Goal: Communication & Community: Share content

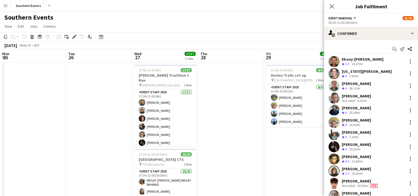
scroll to position [389, 0]
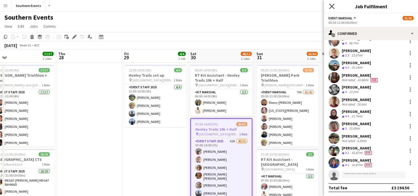
click at [332, 8] on icon "Close pop-in" at bounding box center [331, 6] width 5 height 5
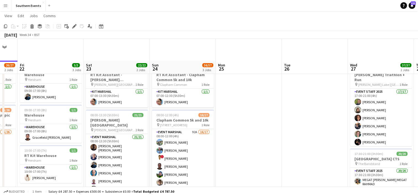
scroll to position [82, 0]
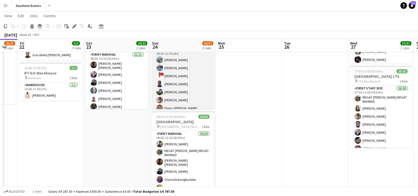
click at [196, 82] on app-card-role "Event Marshal 92A 16/17 08:00-12:00 (4h) [PERSON_NAME] [PERSON_NAME] ! [PERSON_…" at bounding box center [183, 119] width 62 height 147
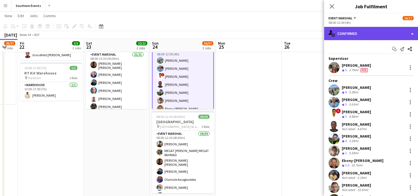
click at [363, 34] on div "single-neutral-actions-check-2 Confirmed" at bounding box center [371, 33] width 94 height 13
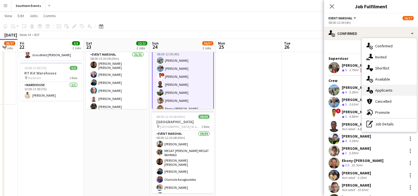
click at [384, 90] on div "single-neutral-actions-information Applicants" at bounding box center [389, 90] width 55 height 11
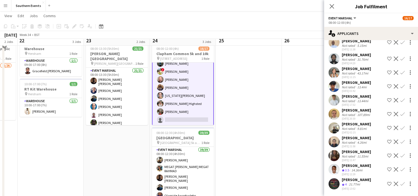
scroll to position [67, 0]
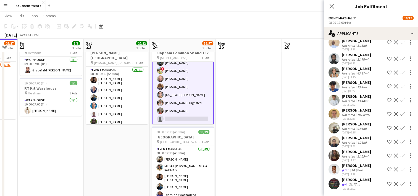
click at [401, 167] on app-icon "Confirm" at bounding box center [403, 169] width 4 height 4
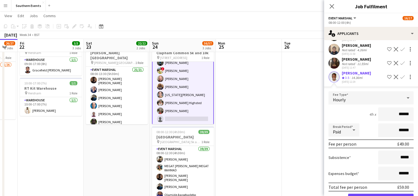
scroll to position [1065, 0]
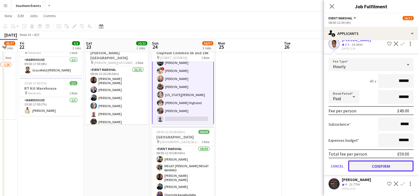
click at [368, 160] on button "Confirm" at bounding box center [381, 165] width 66 height 11
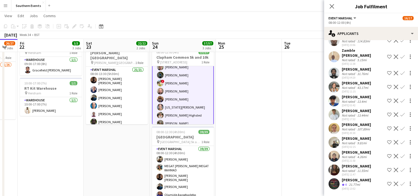
scroll to position [926, 0]
click at [259, 127] on app-date-cell at bounding box center [249, 111] width 66 height 233
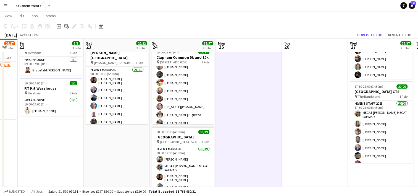
scroll to position [85, 0]
click at [372, 35] on button "Publish 1 job" at bounding box center [370, 34] width 30 height 7
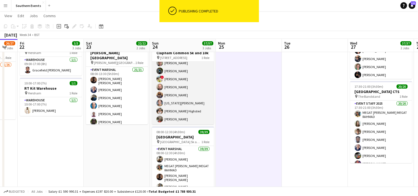
click at [186, 90] on app-card-role "Event Marshal 17/17 08:00-12:00 (4h) [PERSON_NAME] [PERSON_NAME] [PERSON_NAME] …" at bounding box center [183, 50] width 62 height 147
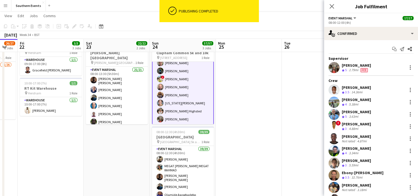
drag, startPoint x: 342, startPoint y: 87, endPoint x: 383, endPoint y: 89, distance: 40.9
click at [383, 89] on div "[PERSON_NAME] Crew rating 3.5 14.36mi" at bounding box center [371, 89] width 94 height 11
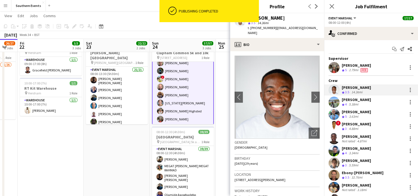
copy div "[PERSON_NAME]"
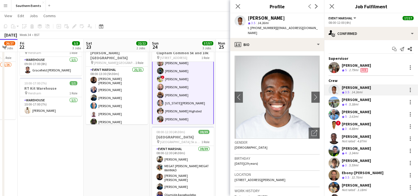
click at [197, 26] on app-toolbar "Copy Paste Paste Ctrl+V Paste with crew Ctrl+Shift+V Paste linked Job [GEOGRAPH…" at bounding box center [209, 26] width 418 height 9
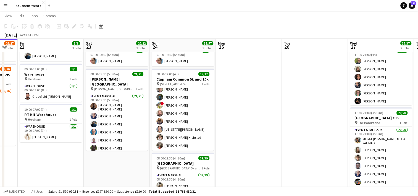
scroll to position [41, 0]
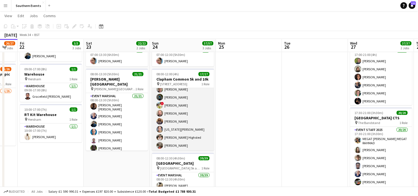
click at [198, 107] on app-card-role "Event Marshal 17/17 08:00-12:00 (4h) [PERSON_NAME] [PERSON_NAME] [PERSON_NAME] …" at bounding box center [183, 77] width 62 height 147
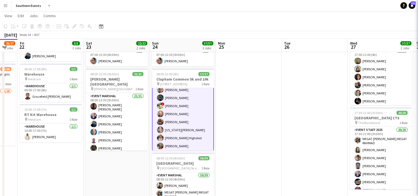
scroll to position [85, 0]
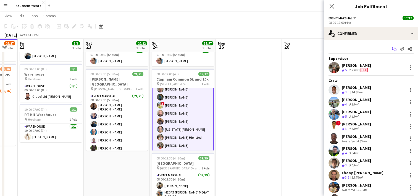
click at [392, 48] on icon "Start chat" at bounding box center [394, 49] width 4 height 4
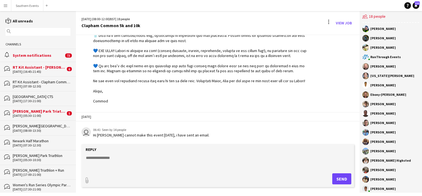
scroll to position [634, 0]
click at [107, 161] on textarea at bounding box center [218, 162] width 267 height 14
paste textarea "**********"
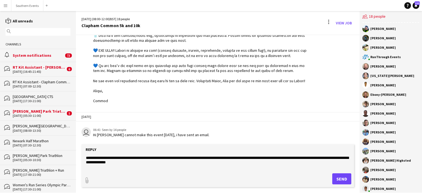
click at [87, 159] on textarea "**********" at bounding box center [218, 162] width 267 height 14
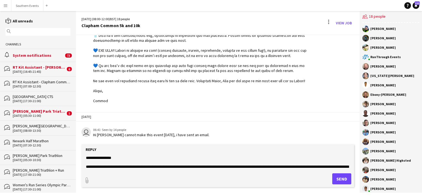
scroll to position [4, 0]
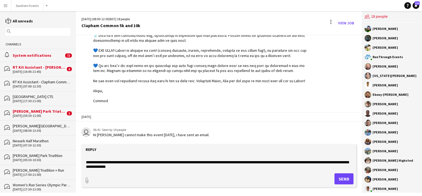
click at [178, 166] on textarea "**********" at bounding box center [218, 162] width 267 height 14
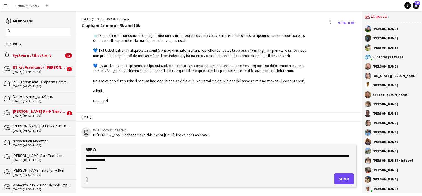
scroll to position [18, 0]
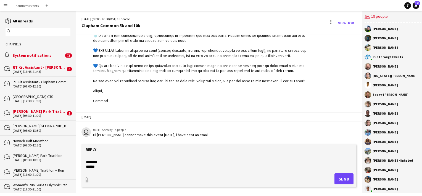
type textarea "**********"
click at [338, 180] on button "Send" at bounding box center [344, 178] width 19 height 11
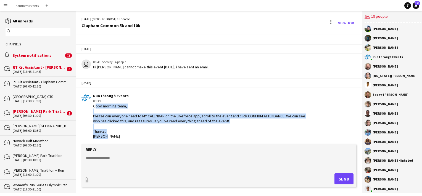
drag, startPoint x: 93, startPoint y: 110, endPoint x: 112, endPoint y: 138, distance: 33.7
click at [112, 138] on div "Good morning team, Please can everyone head to MY CALENDAR on the Liveforce app…" at bounding box center [201, 120] width 217 height 35
copy div "Good morning team, Please can everyone head to MY CALENDAR on the Liveforce app…"
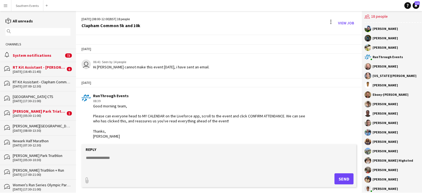
click at [20, 32] on input "text" at bounding box center [40, 31] width 57 height 5
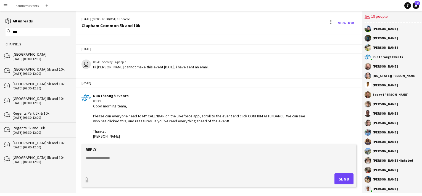
type input "***"
click at [29, 56] on div "[GEOGRAPHIC_DATA]" at bounding box center [42, 54] width 58 height 5
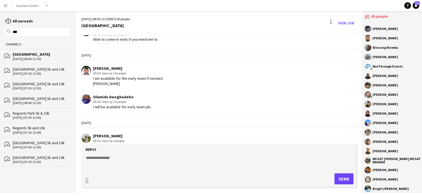
scroll to position [822, 0]
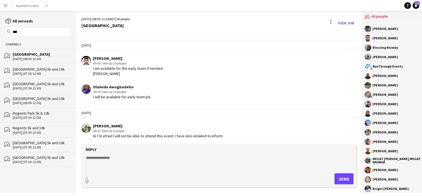
click at [97, 157] on textarea at bounding box center [218, 162] width 267 height 14
paste textarea "**********"
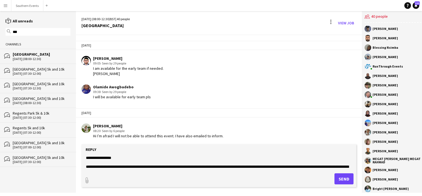
scroll to position [18, 0]
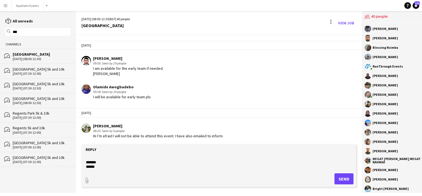
type textarea "**********"
click at [338, 175] on button "Send" at bounding box center [344, 178] width 19 height 11
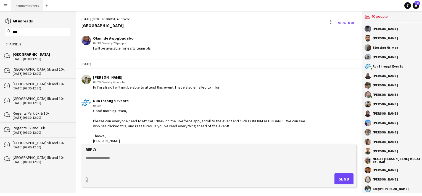
click at [25, 7] on button "Southern Events Close" at bounding box center [27, 5] width 32 height 11
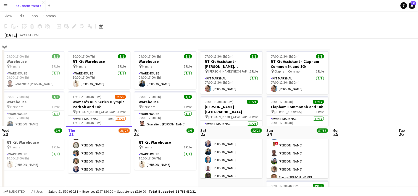
scroll to position [100, 0]
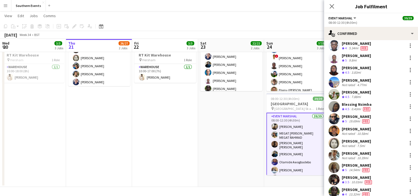
scroll to position [228, 0]
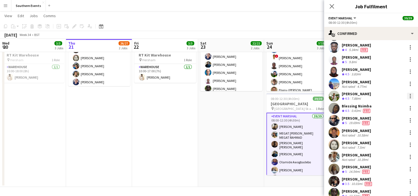
click at [408, 96] on div at bounding box center [410, 96] width 7 height 7
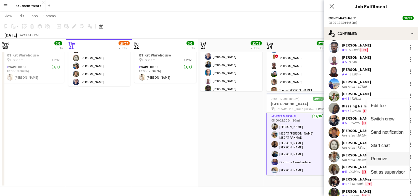
click at [375, 158] on span "Remove" at bounding box center [379, 158] width 17 height 5
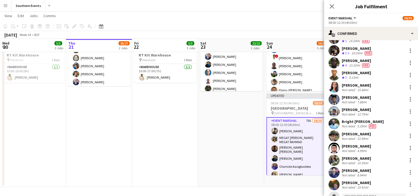
scroll to position [368, 0]
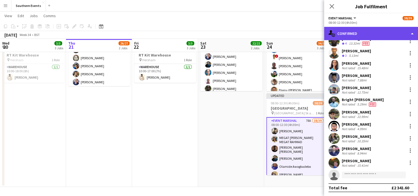
click at [351, 32] on div "single-neutral-actions-check-2 Confirmed" at bounding box center [371, 33] width 94 height 13
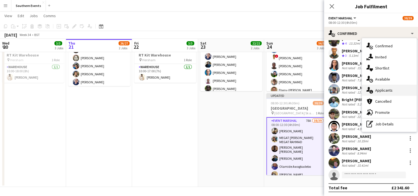
click at [381, 91] on div "single-neutral-actions-information Applicants" at bounding box center [389, 90] width 55 height 11
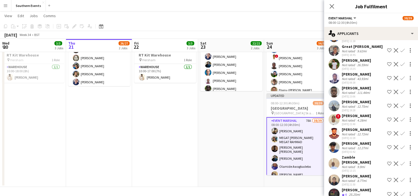
scroll to position [855, 0]
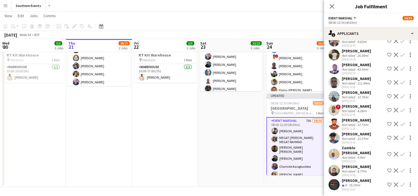
click at [401, 183] on app-icon "Confirm" at bounding box center [403, 184] width 4 height 4
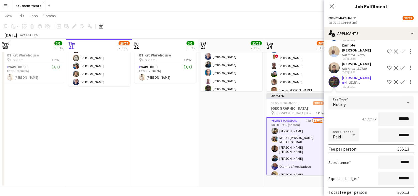
scroll to position [980, 0]
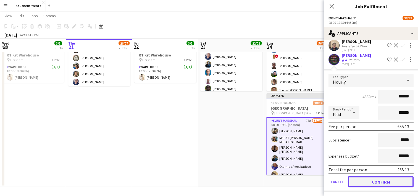
click at [356, 178] on button "Confirm" at bounding box center [381, 181] width 66 height 11
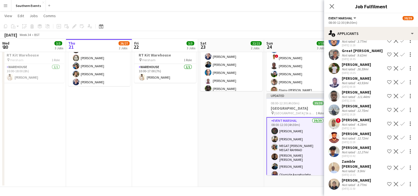
scroll to position [836, 0]
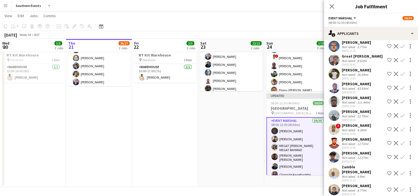
click at [222, 144] on app-date-cell "07:00-13:30 (6h30m) 1/1 RT Kit Assistant - [PERSON_NAME][GEOGRAPHIC_DATA] pin […" at bounding box center [231, 74] width 66 height 225
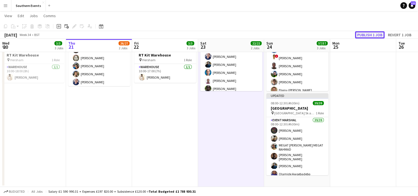
click at [365, 34] on button "Publish 1 job" at bounding box center [370, 34] width 30 height 7
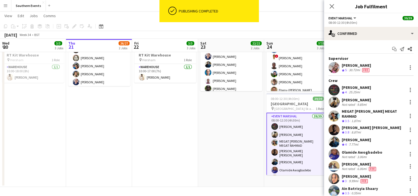
drag, startPoint x: 342, startPoint y: 88, endPoint x: 386, endPoint y: 85, distance: 44.0
click at [386, 85] on div "[PERSON_NAME] Crew rating 4 25.25mi" at bounding box center [371, 89] width 94 height 11
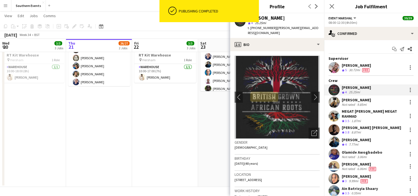
copy div "[PERSON_NAME]"
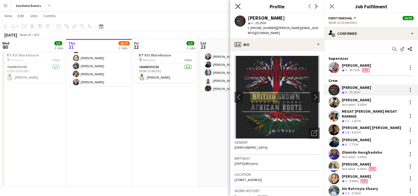
click at [238, 7] on icon at bounding box center [237, 6] width 5 height 5
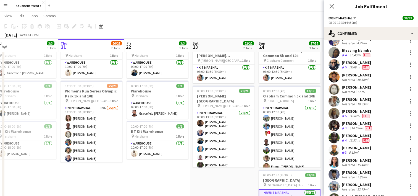
scroll to position [285, 0]
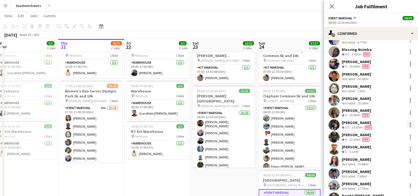
click at [407, 125] on div at bounding box center [410, 124] width 7 height 7
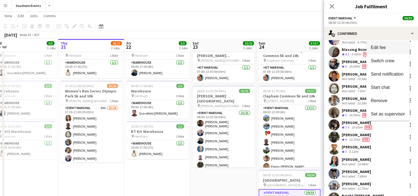
click at [387, 43] on button "Edit fee" at bounding box center [388, 47] width 43 height 13
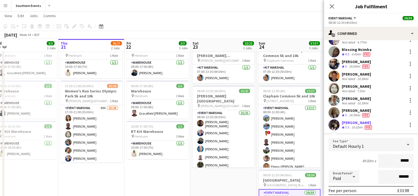
click at [400, 161] on input "*****" at bounding box center [395, 161] width 35 height 14
type input "******"
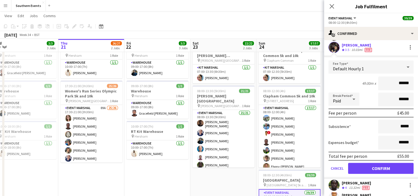
scroll to position [363, 0]
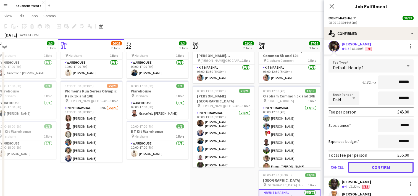
click at [356, 167] on button "Confirm" at bounding box center [381, 166] width 66 height 11
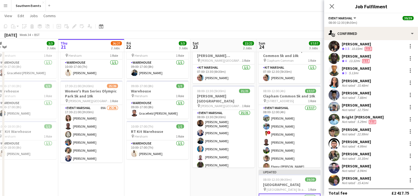
click at [223, 175] on app-date-cell "07:00-13:30 (6h30m) 1/1 RT Kit Assistant - [PERSON_NAME][GEOGRAPHIC_DATA] pin […" at bounding box center [223, 150] width 66 height 225
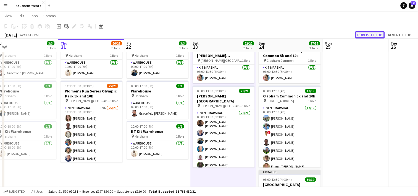
click at [361, 34] on button "Publish 1 job" at bounding box center [370, 34] width 30 height 7
